Goal: Task Accomplishment & Management: Manage account settings

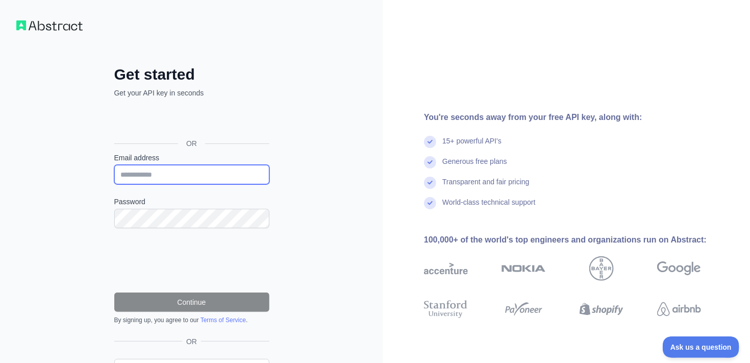
type input "**********"
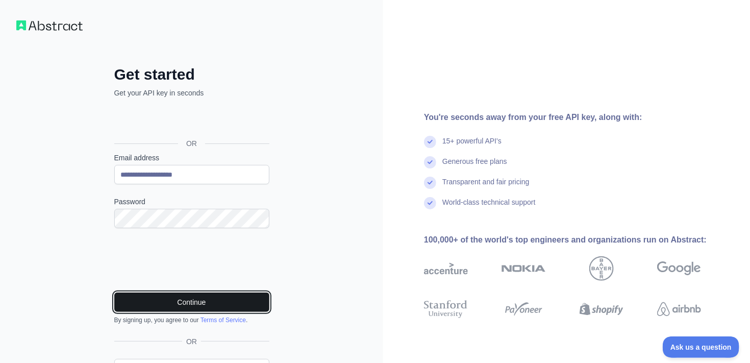
click at [216, 301] on button "Continue" at bounding box center [191, 301] width 155 height 19
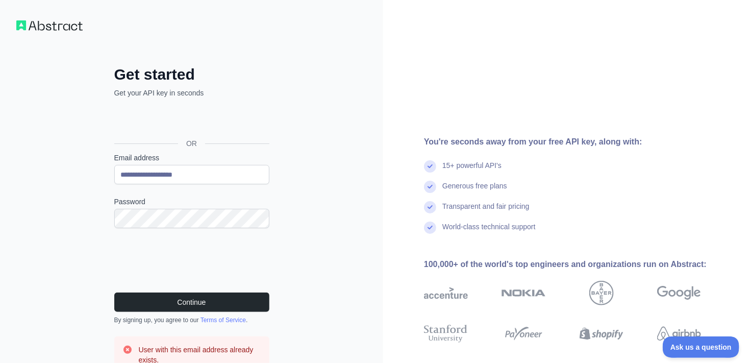
click at [286, 267] on div "**********" at bounding box center [192, 254] width 196 height 378
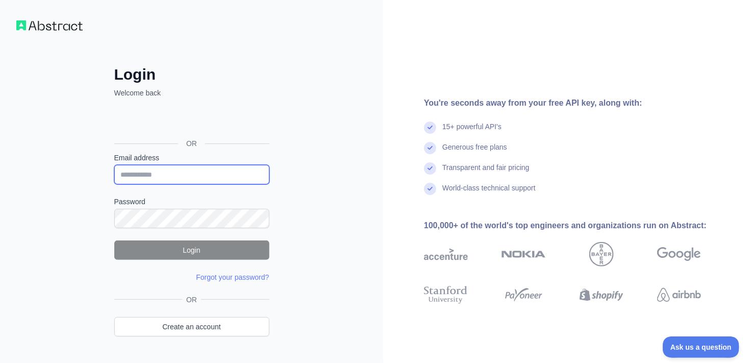
type input "**********"
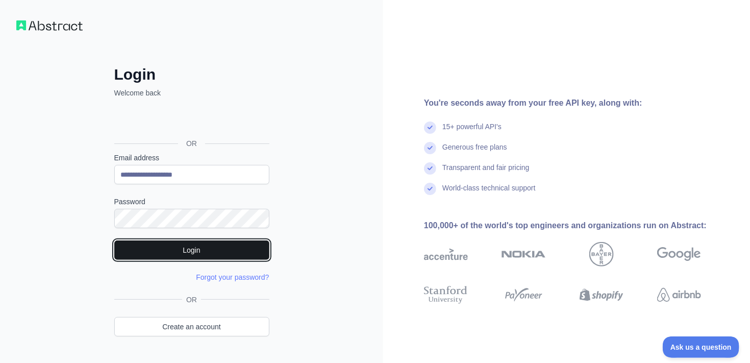
click at [202, 252] on button "Login" at bounding box center [191, 249] width 155 height 19
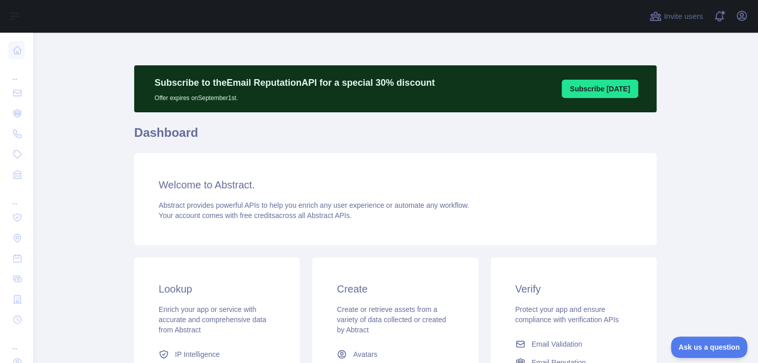
scroll to position [192, 0]
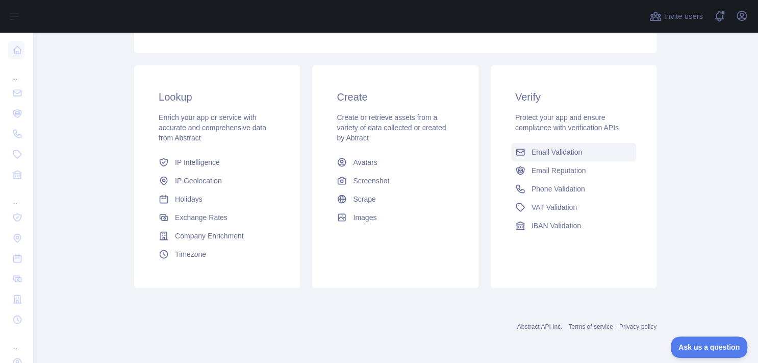
click at [559, 150] on span "Email Validation" at bounding box center [557, 152] width 51 height 10
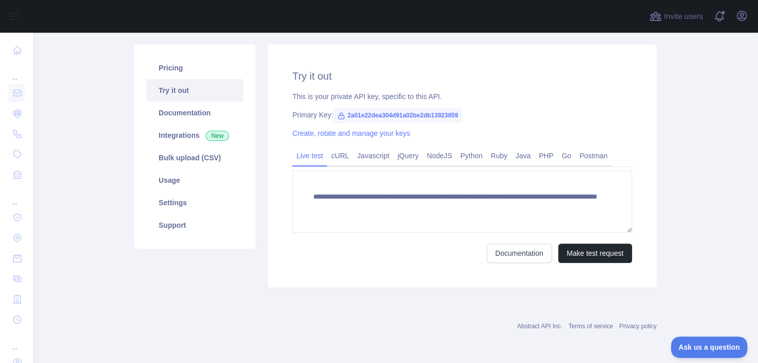
scroll to position [110, 0]
click at [186, 116] on link "Documentation" at bounding box center [194, 113] width 97 height 22
click at [161, 198] on link "Settings" at bounding box center [194, 203] width 97 height 22
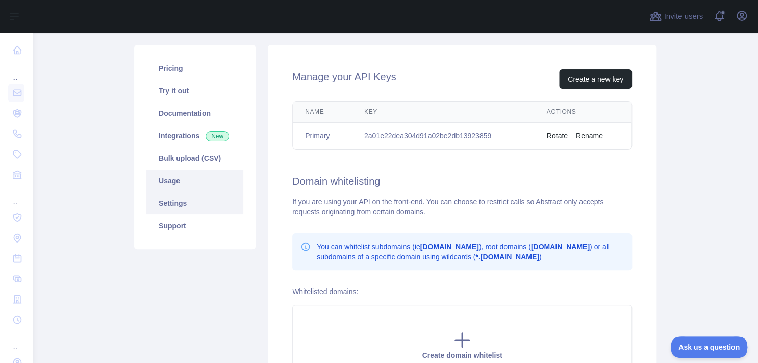
click at [165, 181] on link "Usage" at bounding box center [194, 180] width 97 height 22
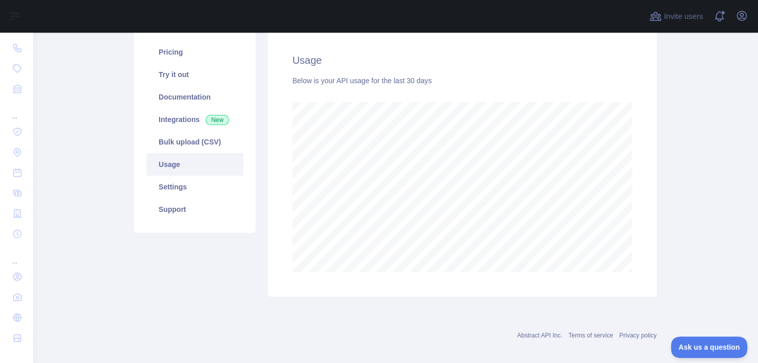
scroll to position [135, 0]
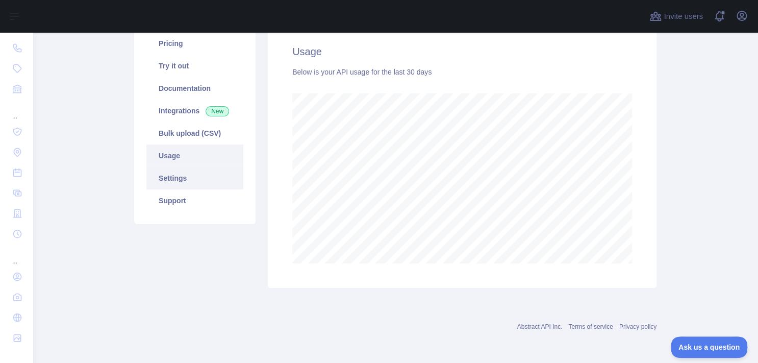
click at [183, 171] on link "Settings" at bounding box center [194, 178] width 97 height 22
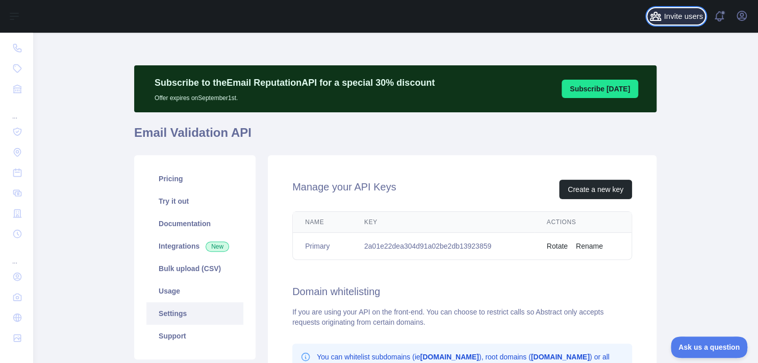
click at [678, 15] on span "Invite users" at bounding box center [683, 17] width 39 height 12
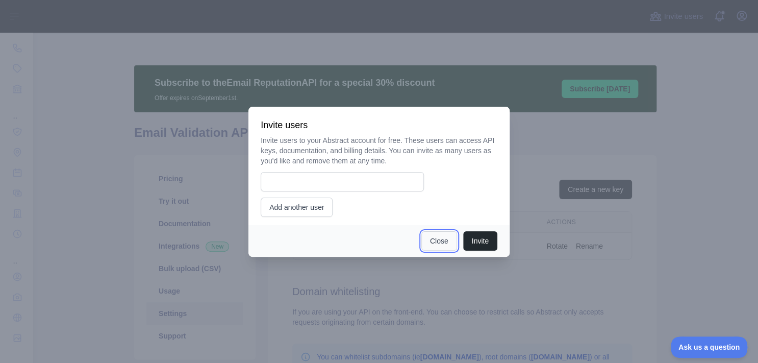
click at [438, 242] on button "Close" at bounding box center [440, 240] width 36 height 19
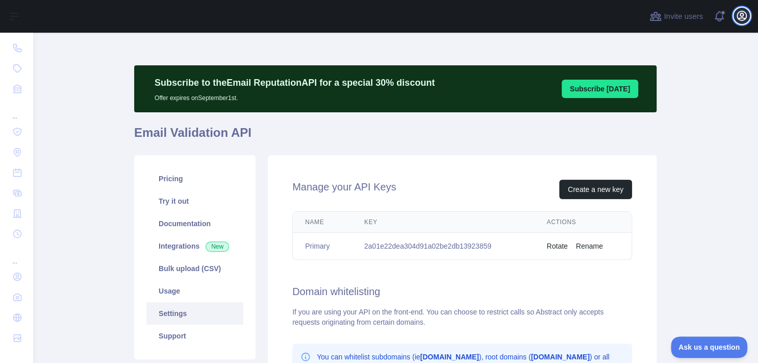
click at [748, 14] on button "Open user menu" at bounding box center [742, 16] width 16 height 16
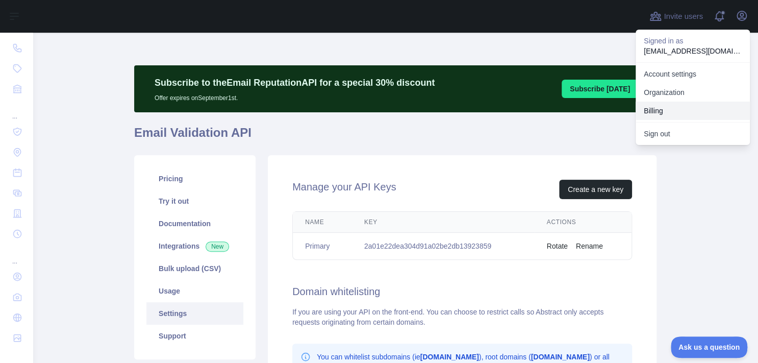
click at [659, 108] on button "Billing" at bounding box center [693, 111] width 114 height 18
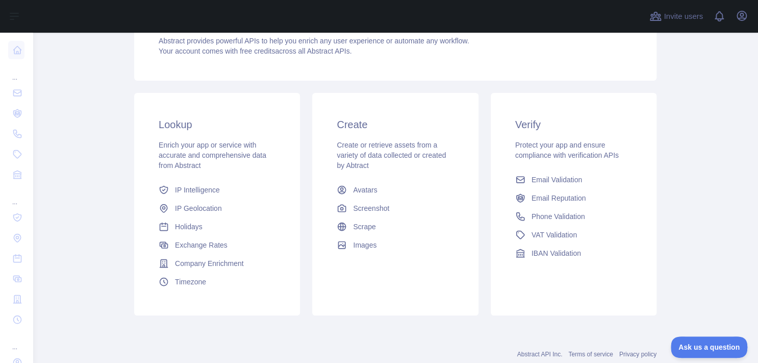
scroll to position [163, 0]
click at [557, 184] on span "Email Validation" at bounding box center [557, 181] width 51 height 10
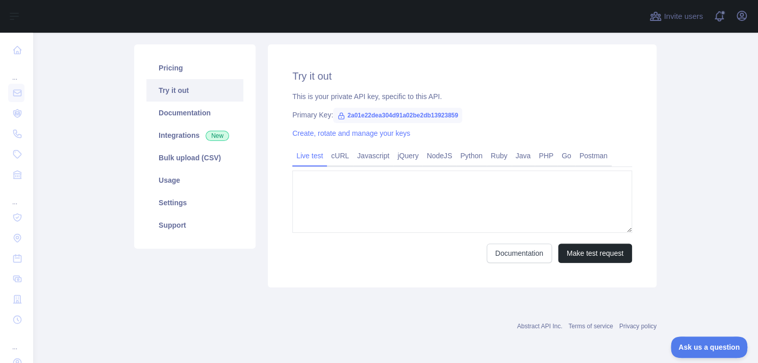
type textarea "**********"
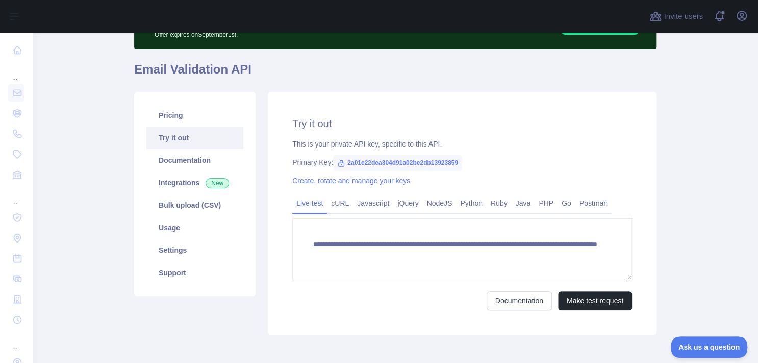
scroll to position [110, 0]
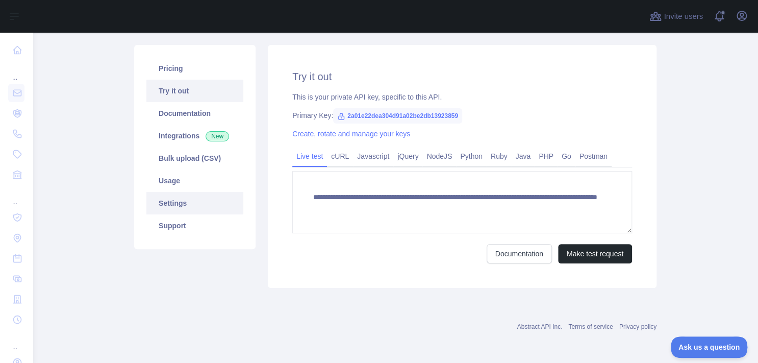
click at [174, 202] on link "Settings" at bounding box center [194, 203] width 97 height 22
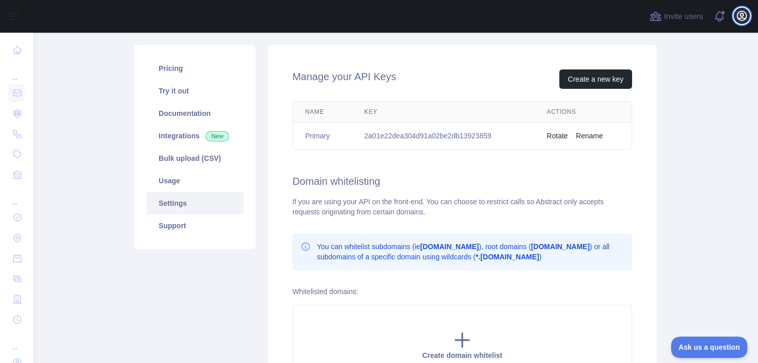
click at [747, 18] on icon "button" at bounding box center [742, 16] width 12 height 12
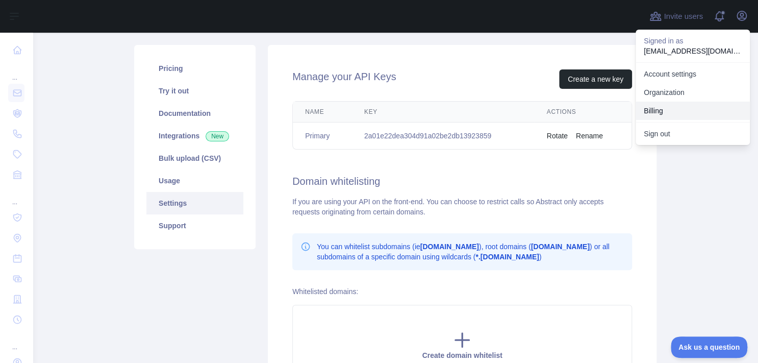
click at [663, 112] on button "Billing" at bounding box center [693, 111] width 114 height 18
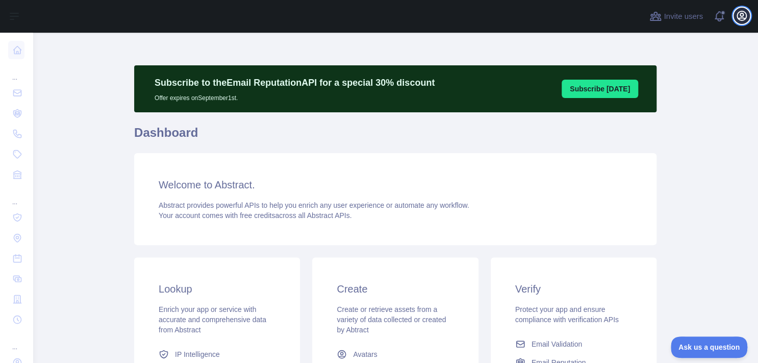
click at [741, 12] on icon "button" at bounding box center [742, 16] width 12 height 12
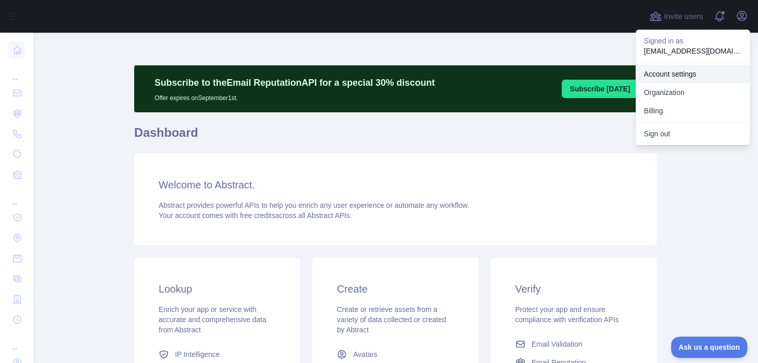
click at [676, 71] on link "Account settings" at bounding box center [693, 74] width 114 height 18
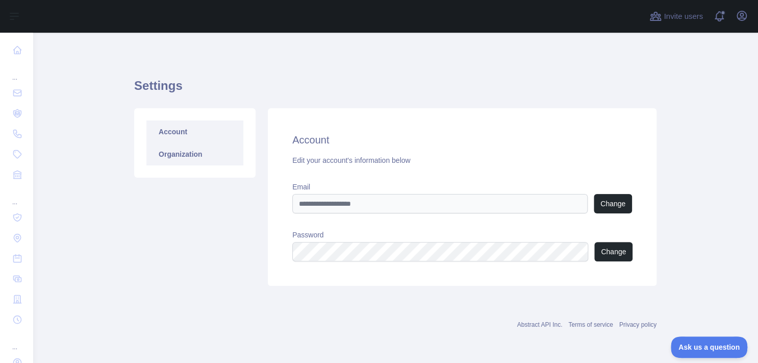
click at [180, 162] on link "Organization" at bounding box center [194, 154] width 97 height 22
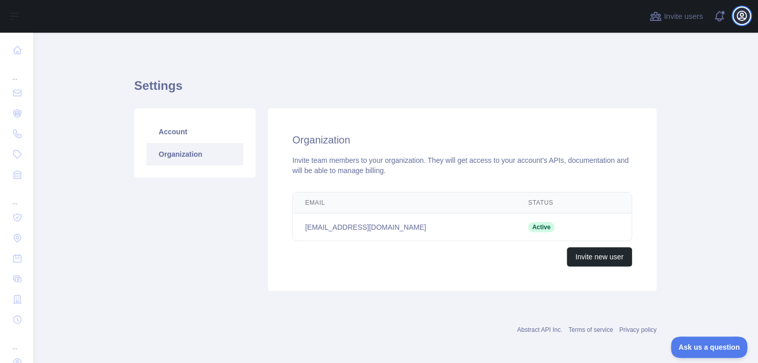
click at [747, 16] on icon "button" at bounding box center [742, 16] width 12 height 12
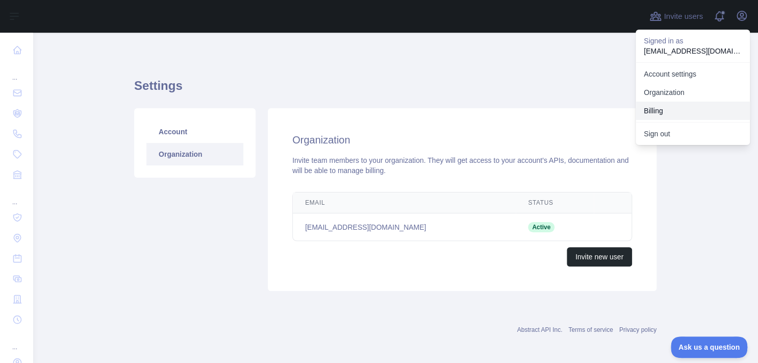
click at [681, 108] on button "Billing" at bounding box center [693, 111] width 114 height 18
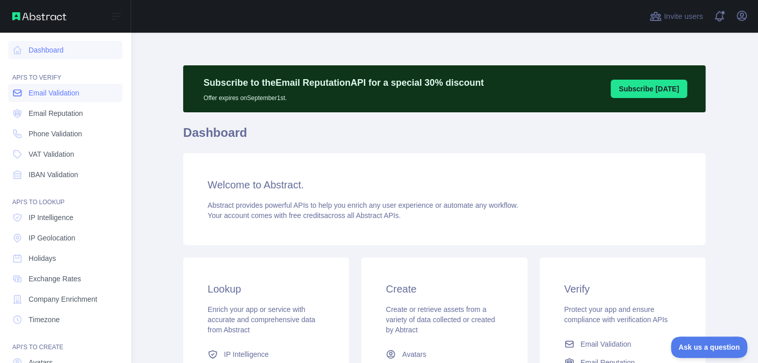
click at [70, 87] on link "Email Validation" at bounding box center [65, 93] width 114 height 18
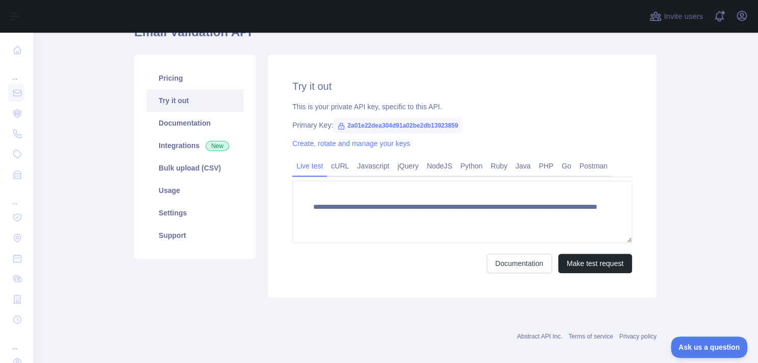
scroll to position [110, 0]
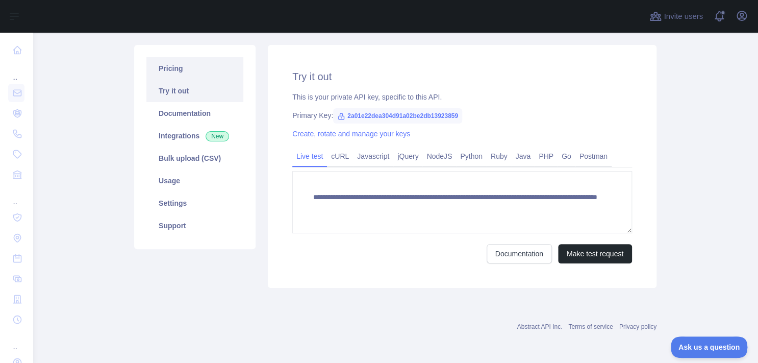
click at [158, 75] on link "Pricing" at bounding box center [194, 68] width 97 height 22
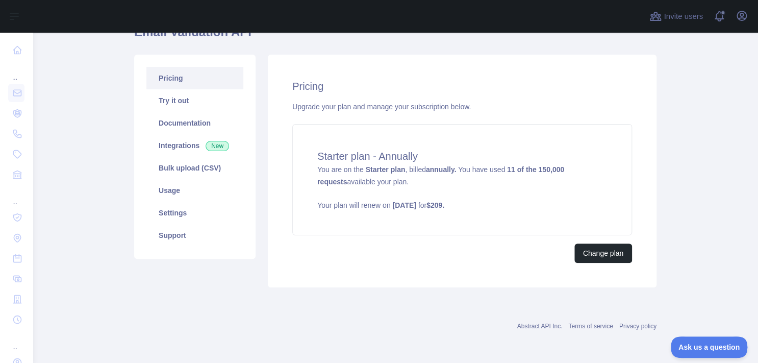
scroll to position [100, 0]
click at [605, 256] on button "Change plan" at bounding box center [604, 253] width 58 height 19
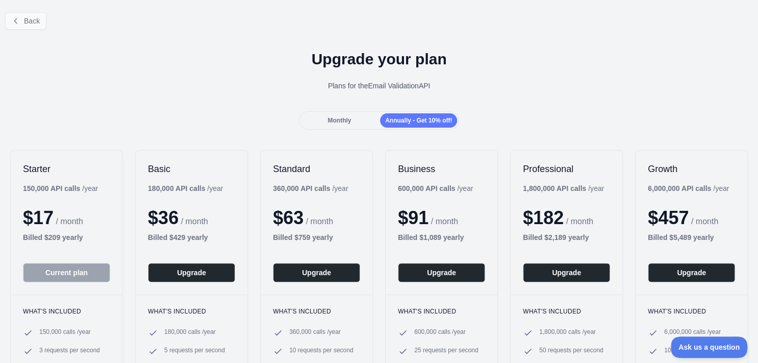
scroll to position [100, 0]
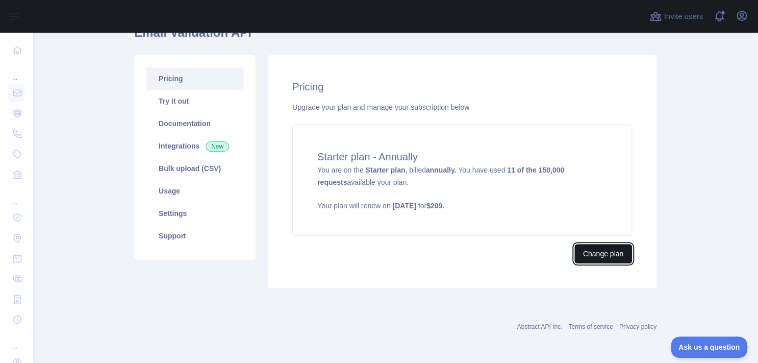
click at [587, 247] on button "Change plan" at bounding box center [604, 253] width 58 height 19
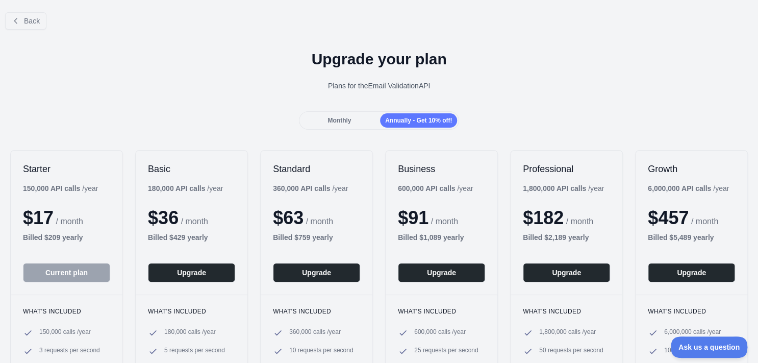
scroll to position [48, 0]
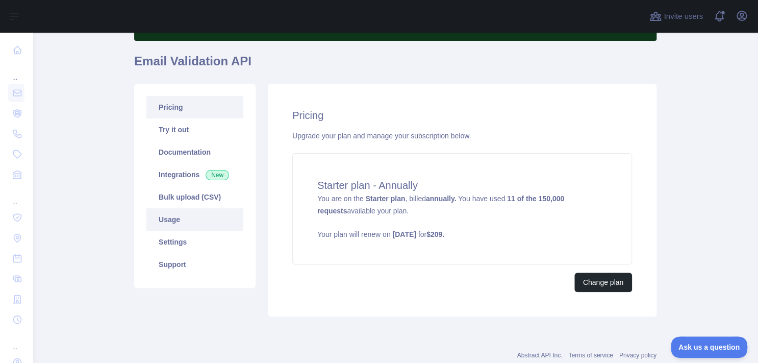
click at [181, 224] on link "Usage" at bounding box center [194, 219] width 97 height 22
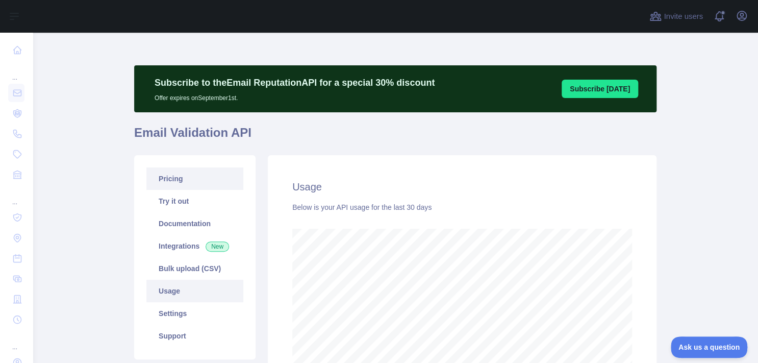
click at [186, 177] on link "Pricing" at bounding box center [194, 178] width 97 height 22
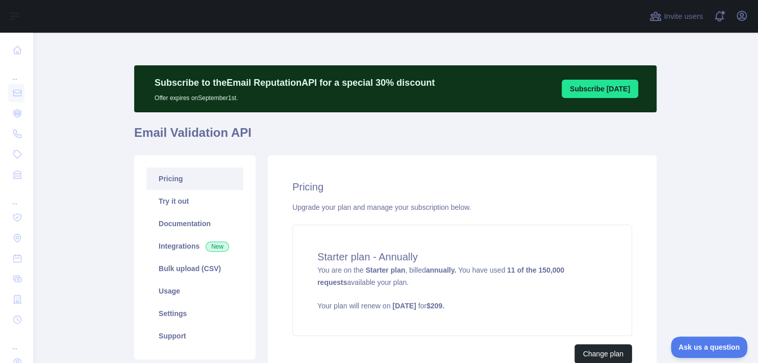
scroll to position [100, 0]
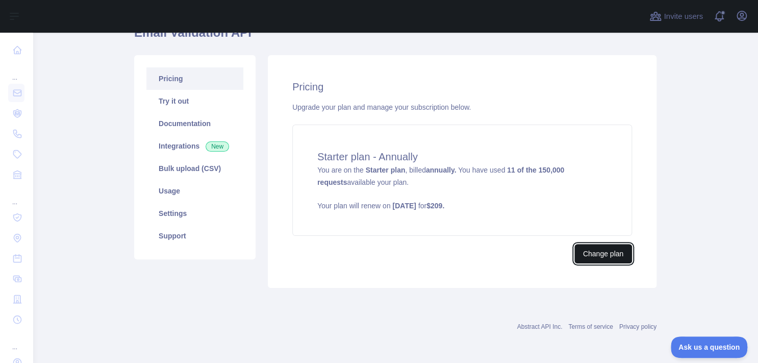
click at [581, 255] on button "Change plan" at bounding box center [604, 253] width 58 height 19
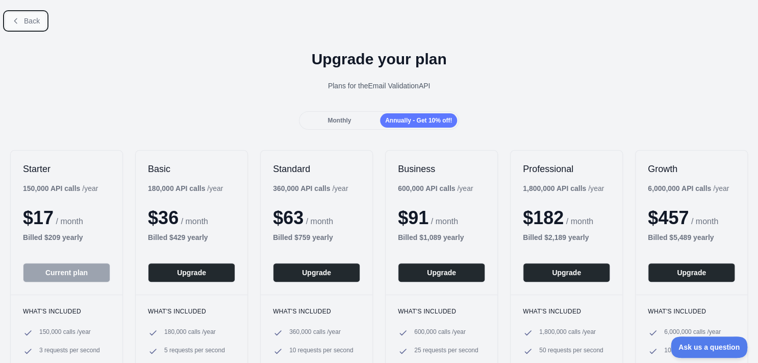
click at [28, 20] on span "Back" at bounding box center [32, 21] width 16 height 8
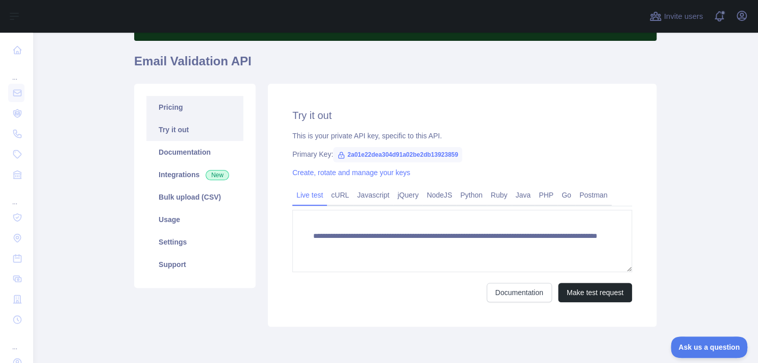
click at [180, 105] on link "Pricing" at bounding box center [194, 107] width 97 height 22
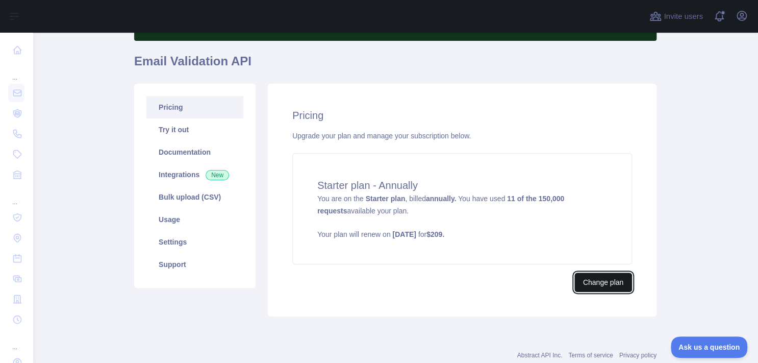
click at [596, 279] on button "Change plan" at bounding box center [604, 282] width 58 height 19
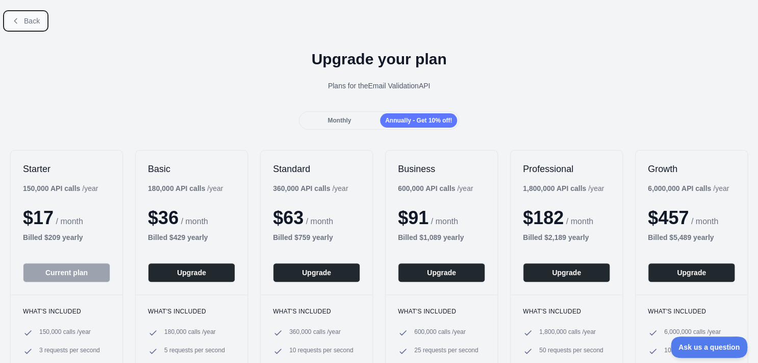
click at [34, 14] on button "Back" at bounding box center [25, 20] width 41 height 17
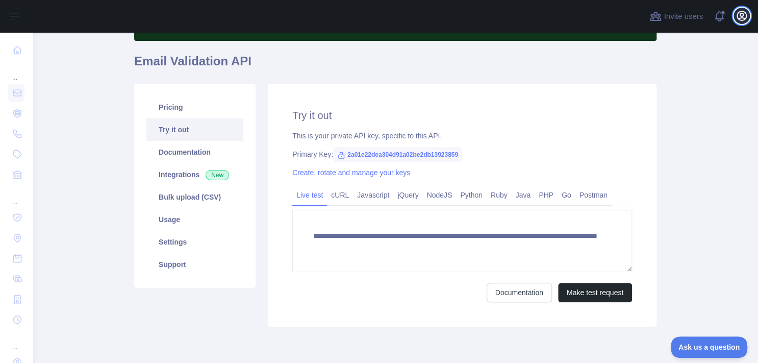
click at [745, 18] on icon "button" at bounding box center [741, 15] width 9 height 9
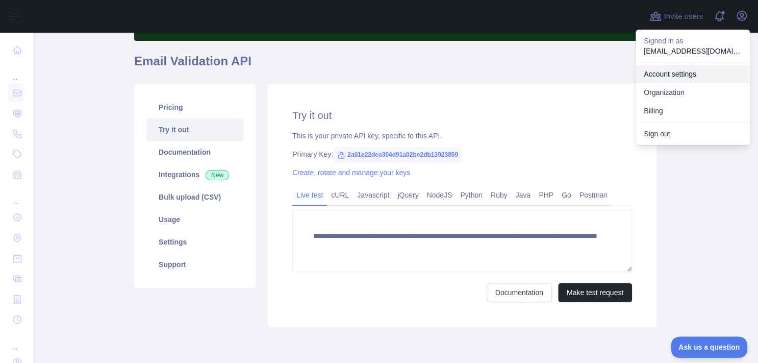
click at [675, 66] on link "Account settings" at bounding box center [693, 74] width 114 height 18
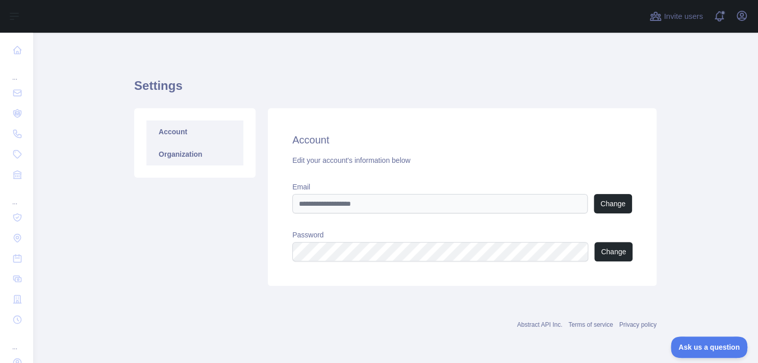
click at [169, 152] on link "Organization" at bounding box center [194, 154] width 97 height 22
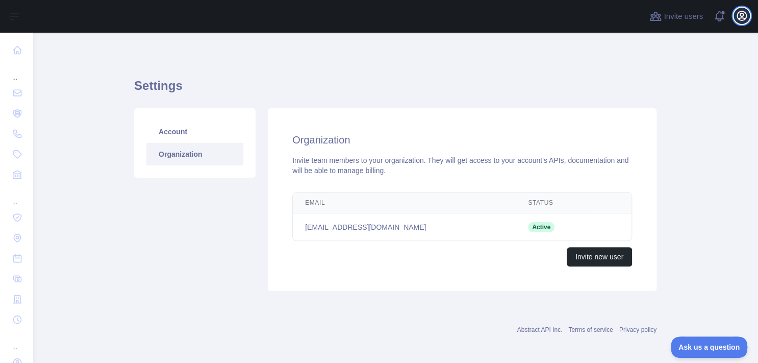
click at [744, 10] on icon "button" at bounding box center [742, 16] width 12 height 12
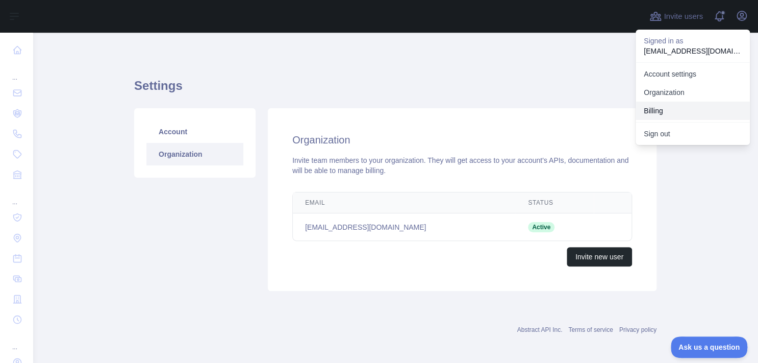
click at [660, 111] on button "Billing" at bounding box center [693, 111] width 114 height 18
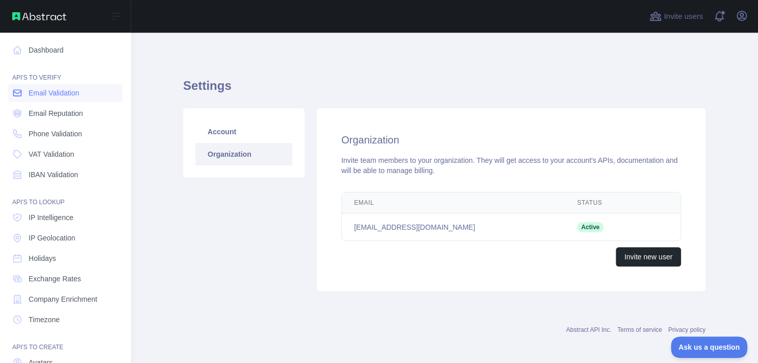
click at [45, 97] on span "Email Validation" at bounding box center [54, 93] width 51 height 10
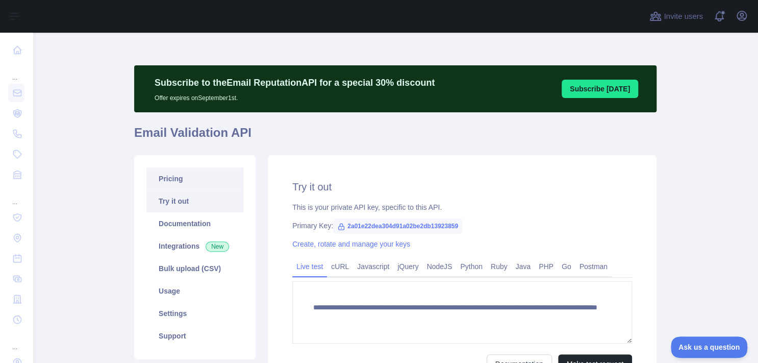
click at [188, 178] on link "Pricing" at bounding box center [194, 178] width 97 height 22
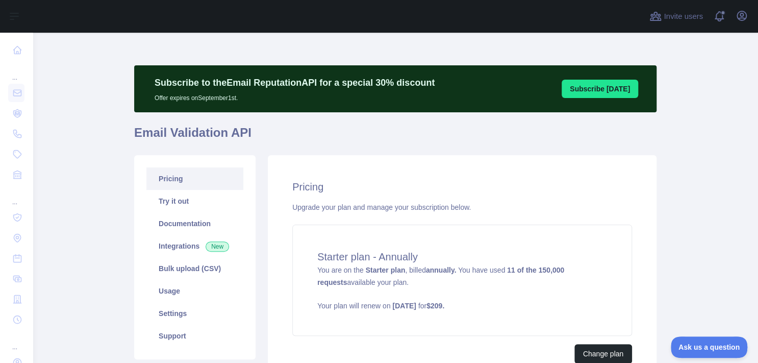
scroll to position [100, 0]
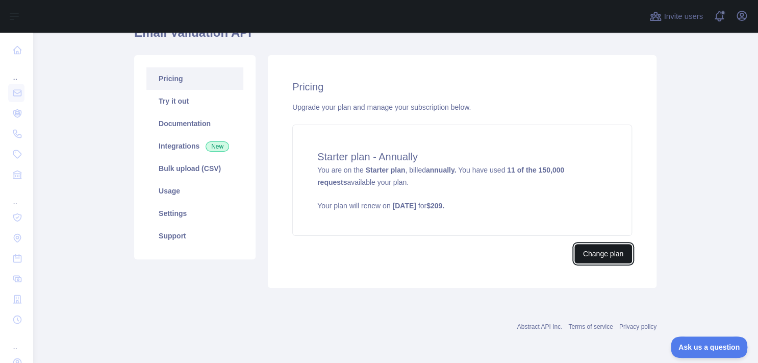
click at [586, 248] on button "Change plan" at bounding box center [604, 253] width 58 height 19
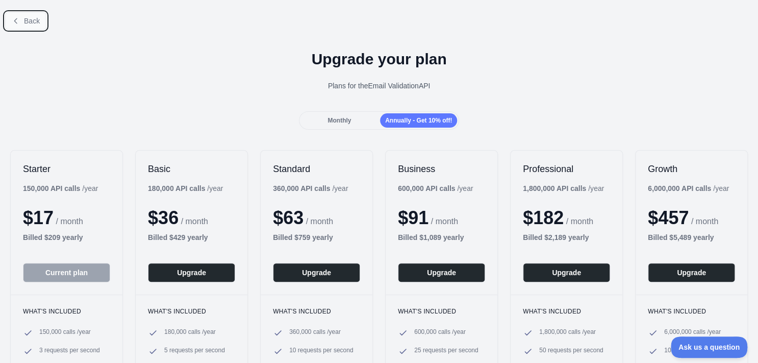
click at [28, 15] on button "Back" at bounding box center [25, 20] width 41 height 17
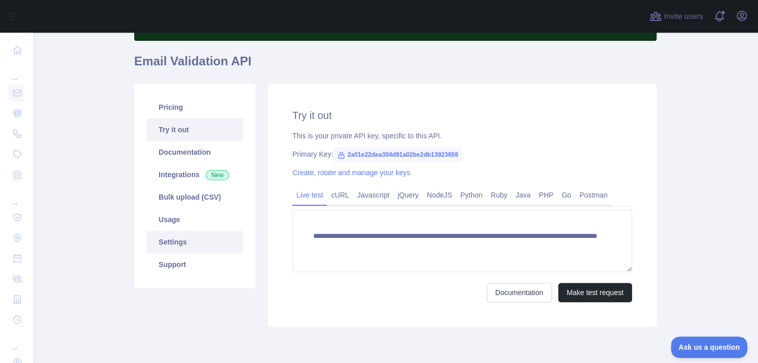
click at [182, 243] on link "Settings" at bounding box center [194, 242] width 97 height 22
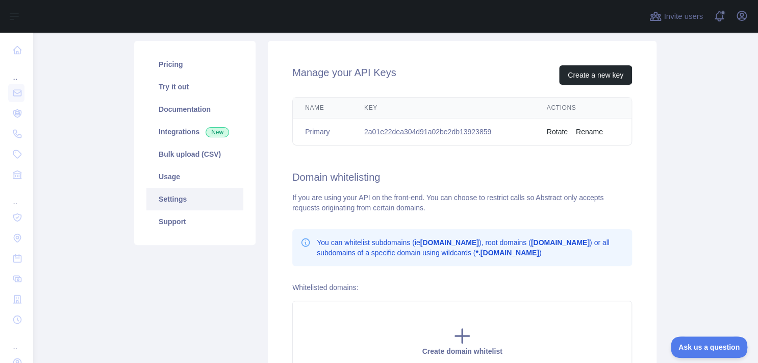
scroll to position [112, 0]
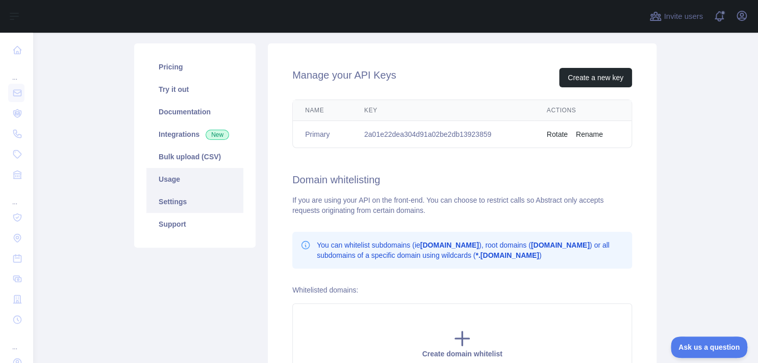
click at [191, 174] on link "Usage" at bounding box center [194, 179] width 97 height 22
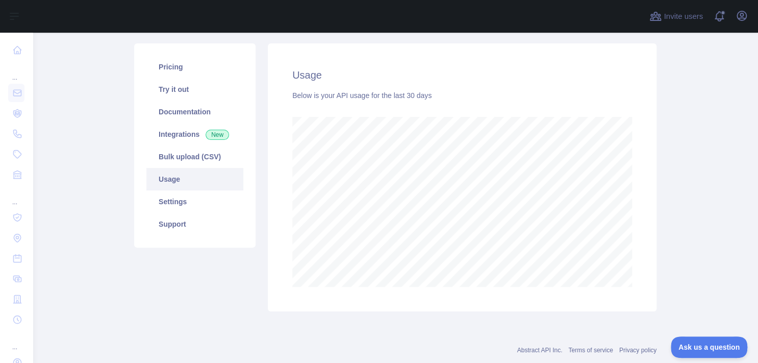
scroll to position [330, 718]
click at [168, 157] on link "Bulk upload (CSV)" at bounding box center [194, 156] width 97 height 22
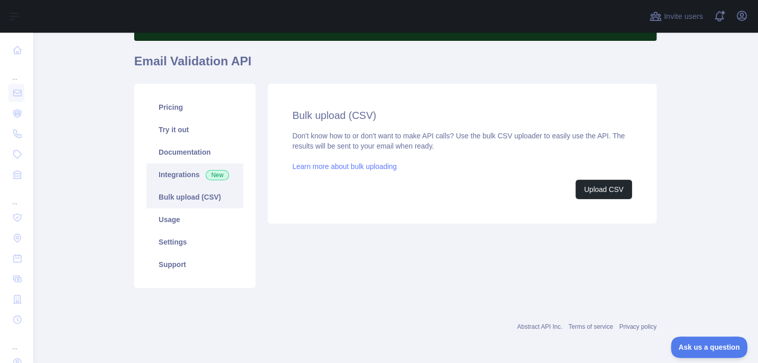
click at [169, 173] on link "Integrations New" at bounding box center [194, 174] width 97 height 22
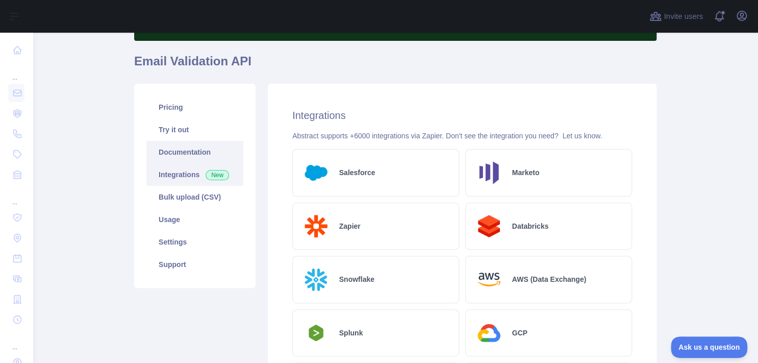
click at [196, 154] on link "Documentation" at bounding box center [194, 152] width 97 height 22
